Goal: Check status

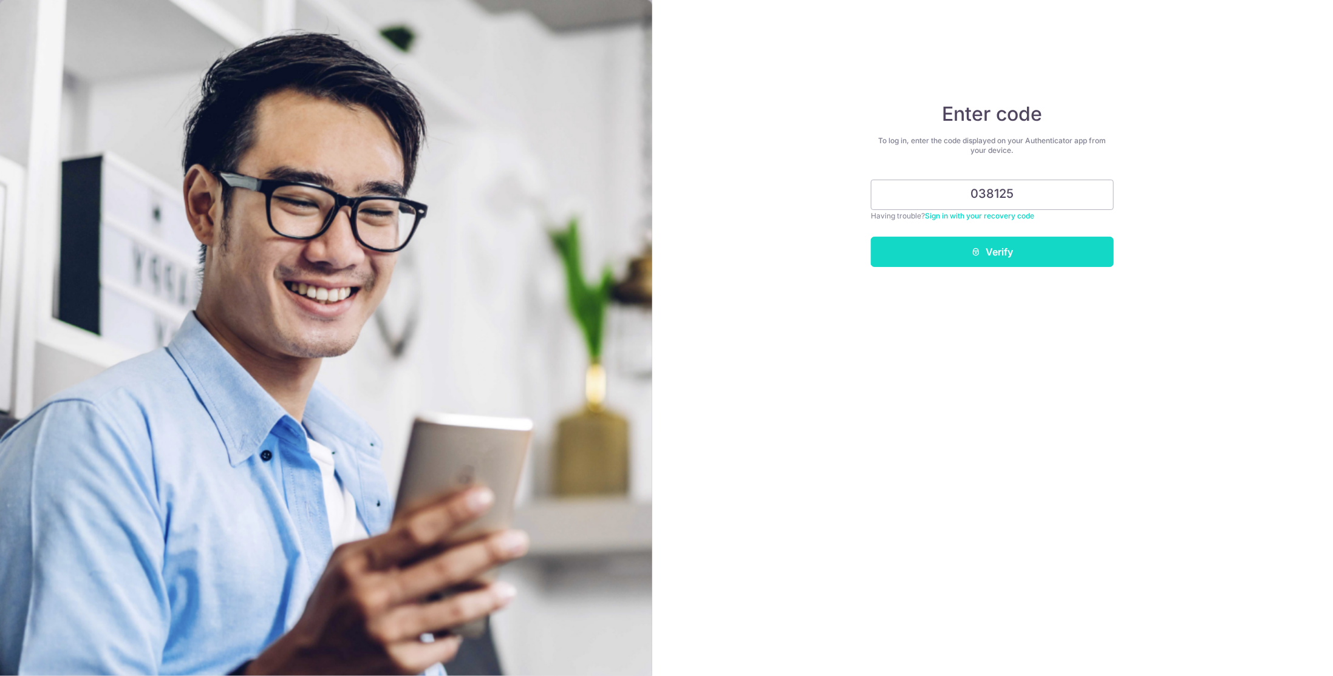
type input "038125"
click at [1003, 257] on button "Verify" at bounding box center [992, 252] width 243 height 30
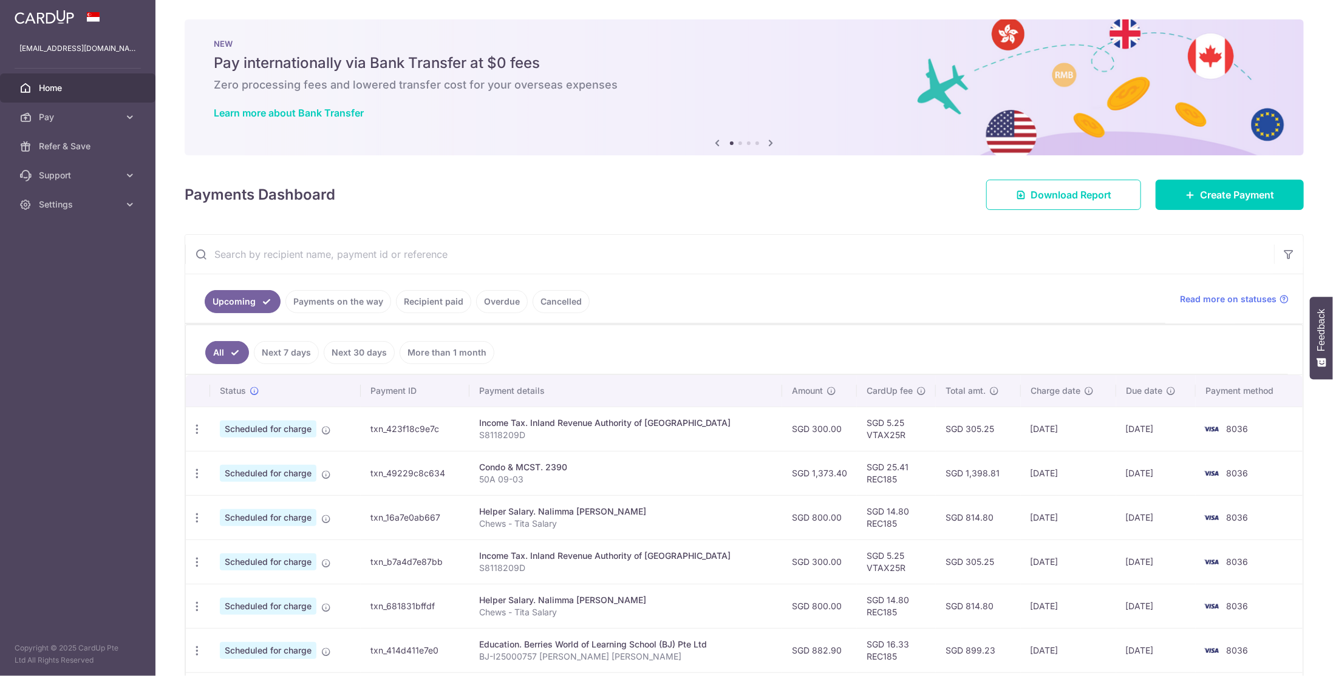
click at [429, 301] on link "Recipient paid" at bounding box center [433, 301] width 75 height 23
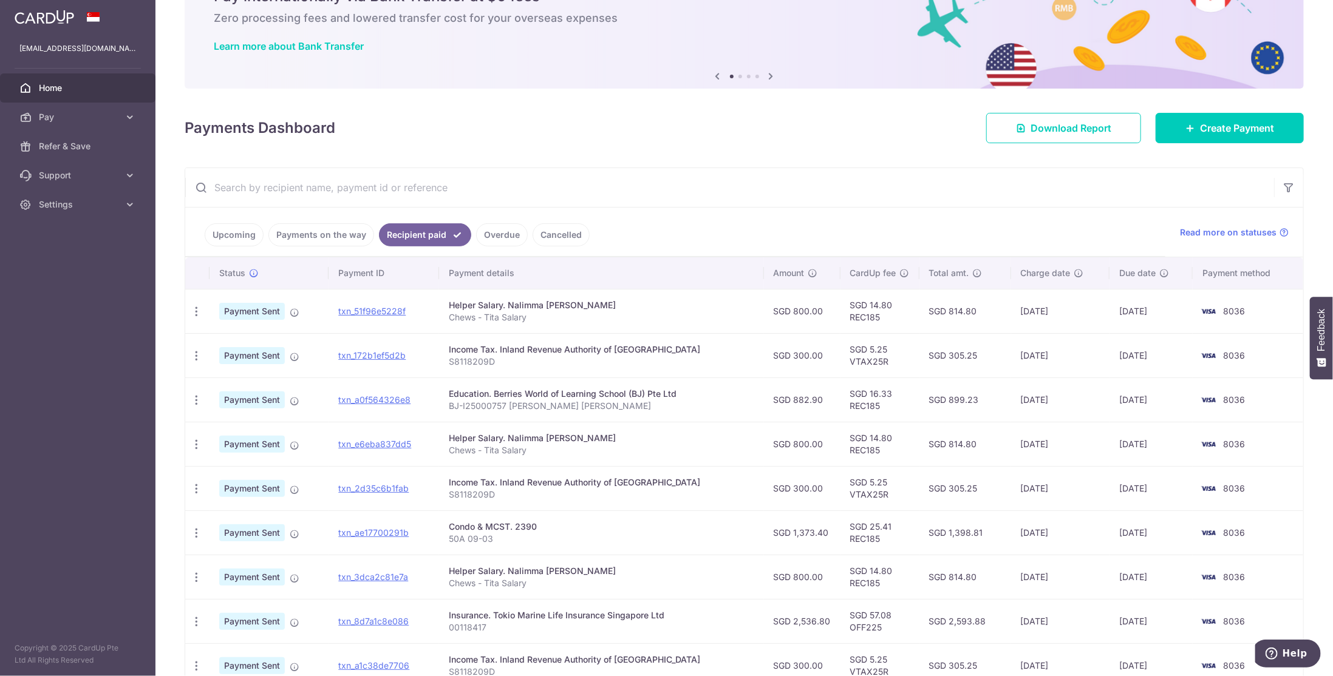
scroll to position [175, 0]
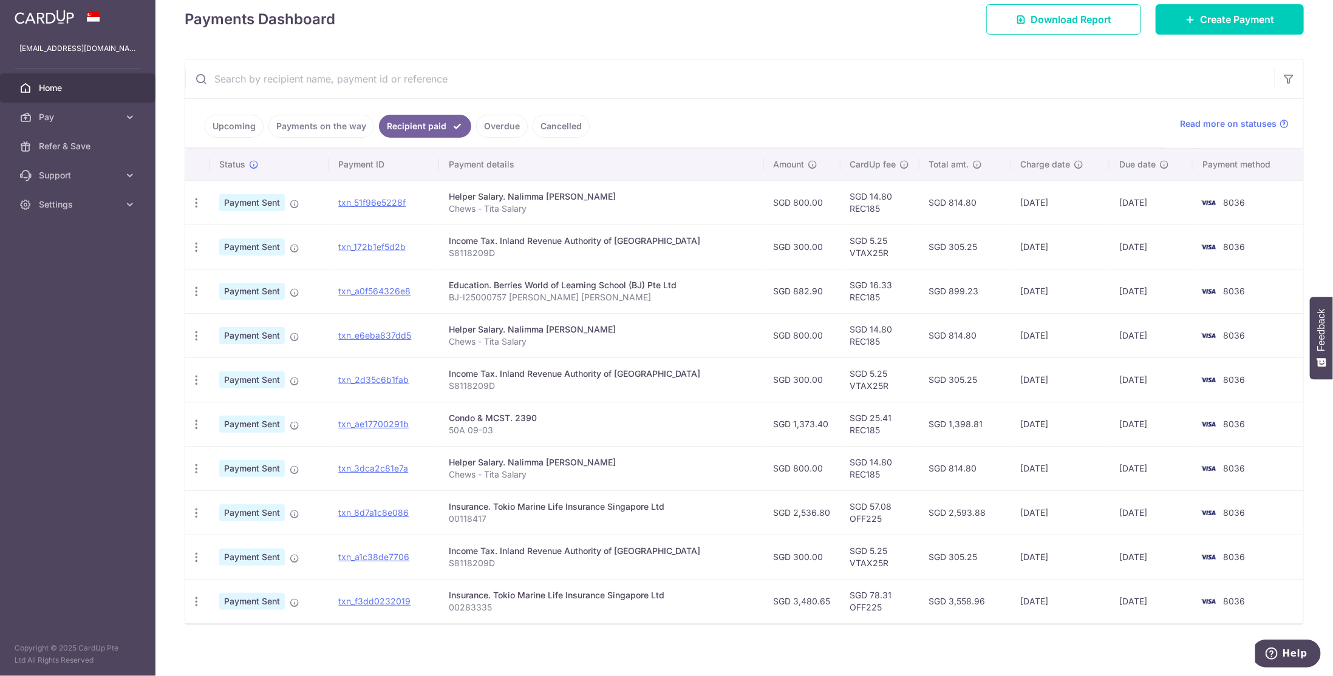
click at [246, 121] on link "Upcoming" at bounding box center [234, 126] width 59 height 23
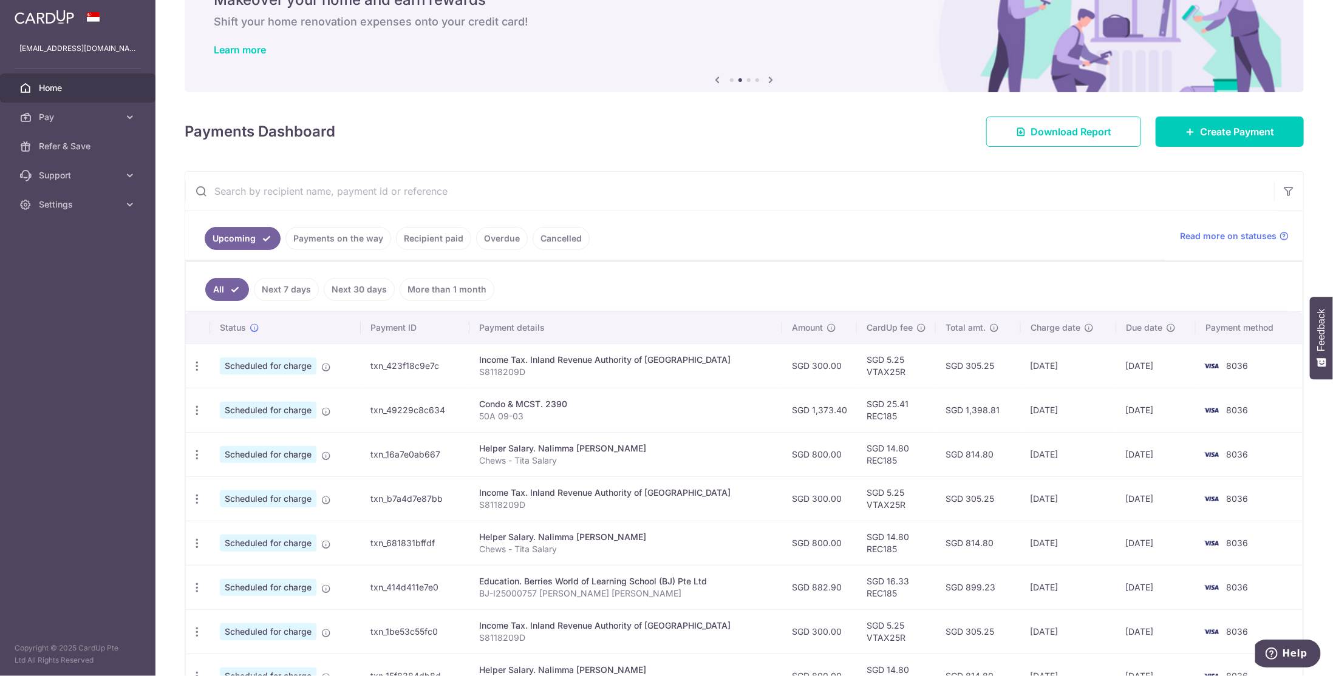
scroll to position [182, 0]
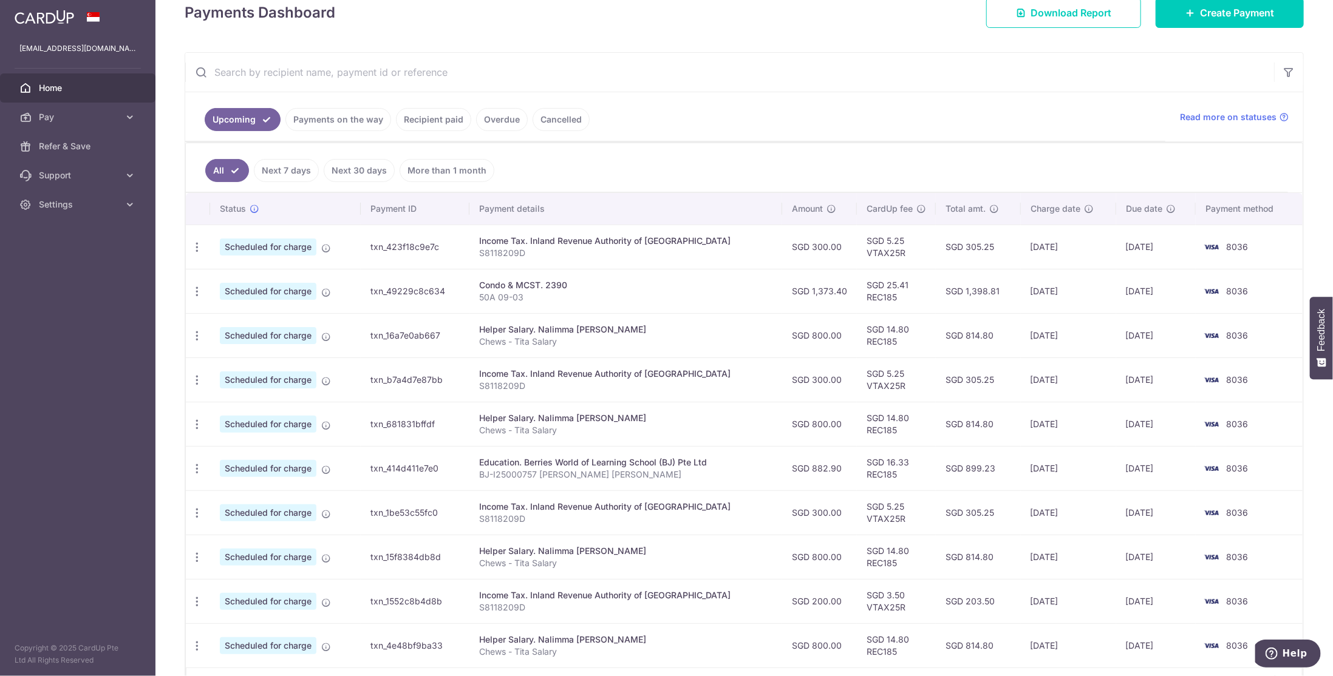
drag, startPoint x: 1034, startPoint y: 333, endPoint x: 1082, endPoint y: 331, distance: 48.6
click at [1082, 331] on td "[DATE]" at bounding box center [1068, 335] width 95 height 44
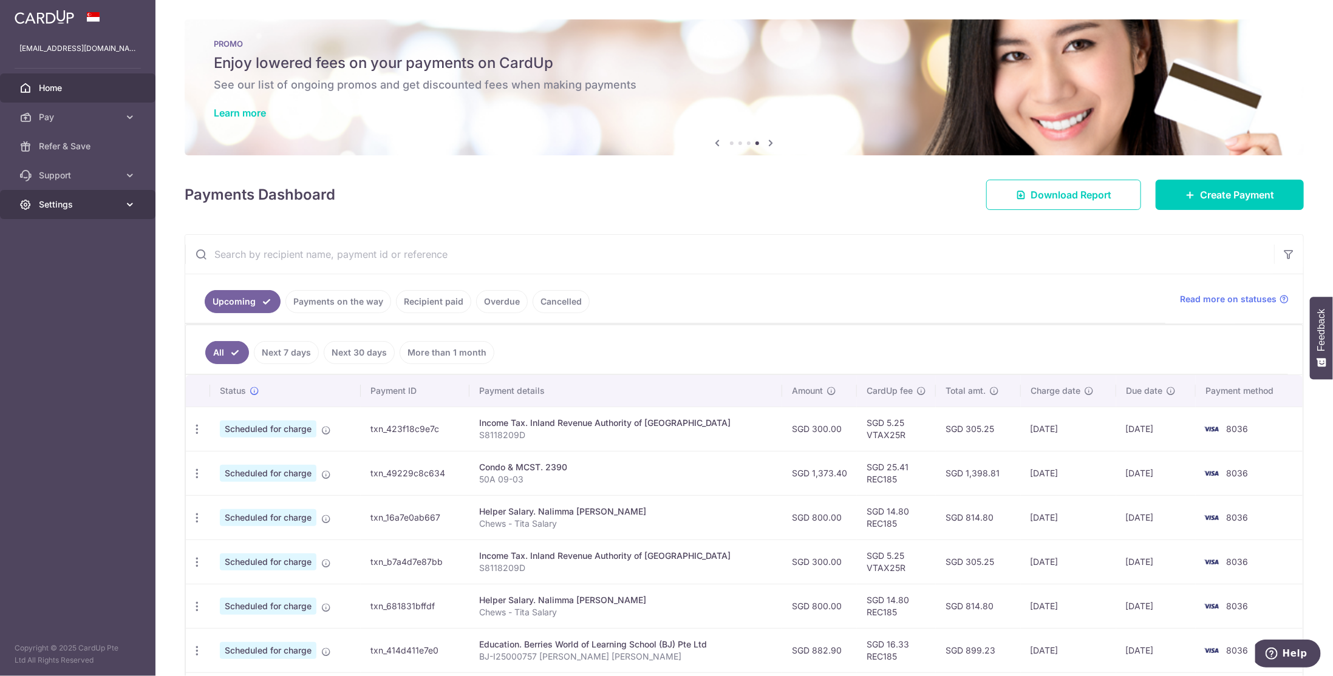
click at [57, 201] on span "Settings" at bounding box center [79, 205] width 80 height 12
click at [59, 264] on span "Logout" at bounding box center [79, 263] width 80 height 12
